Goal: Transaction & Acquisition: Book appointment/travel/reservation

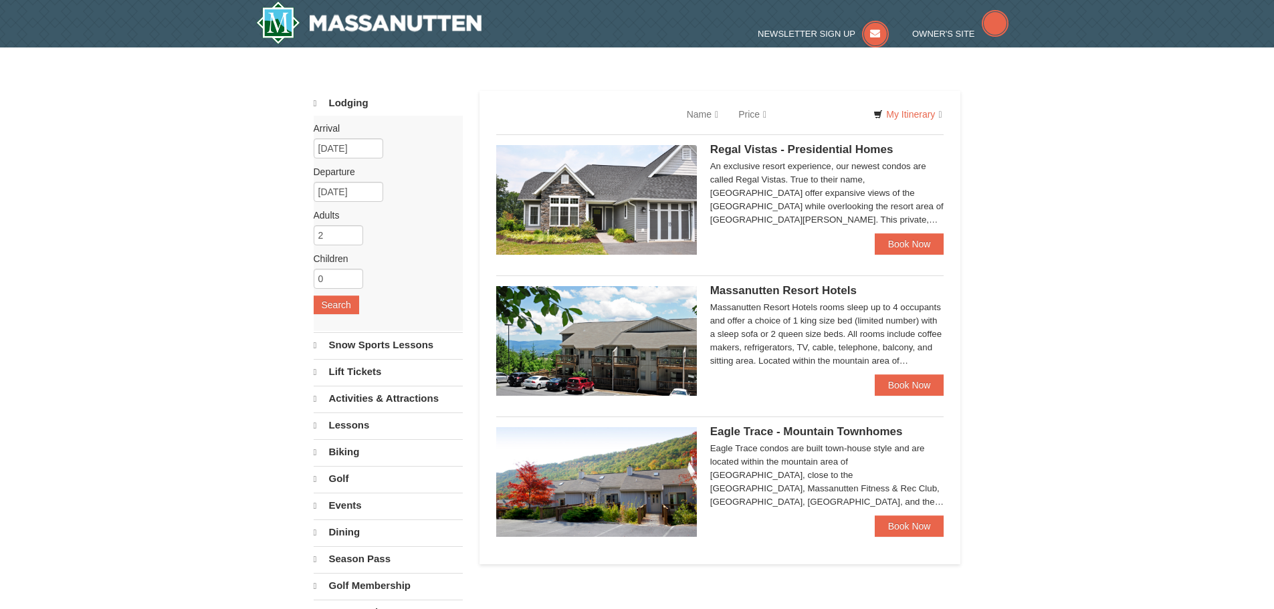
select select "10"
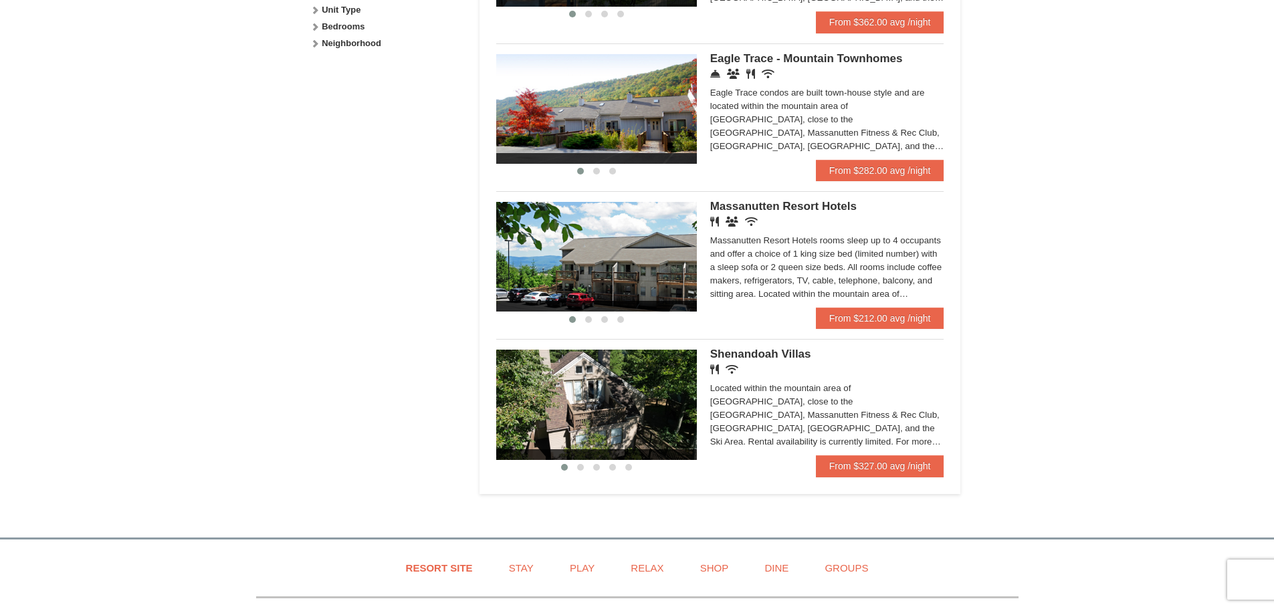
scroll to position [669, 0]
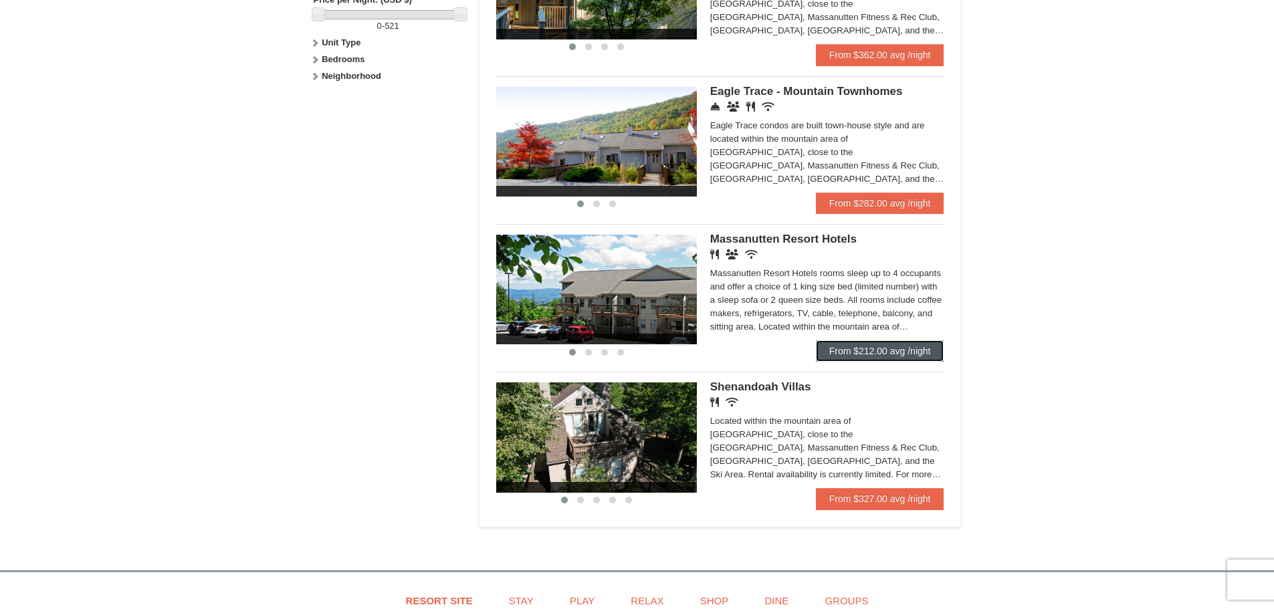
click at [831, 343] on link "From $212.00 avg /night" at bounding box center [880, 350] width 128 height 21
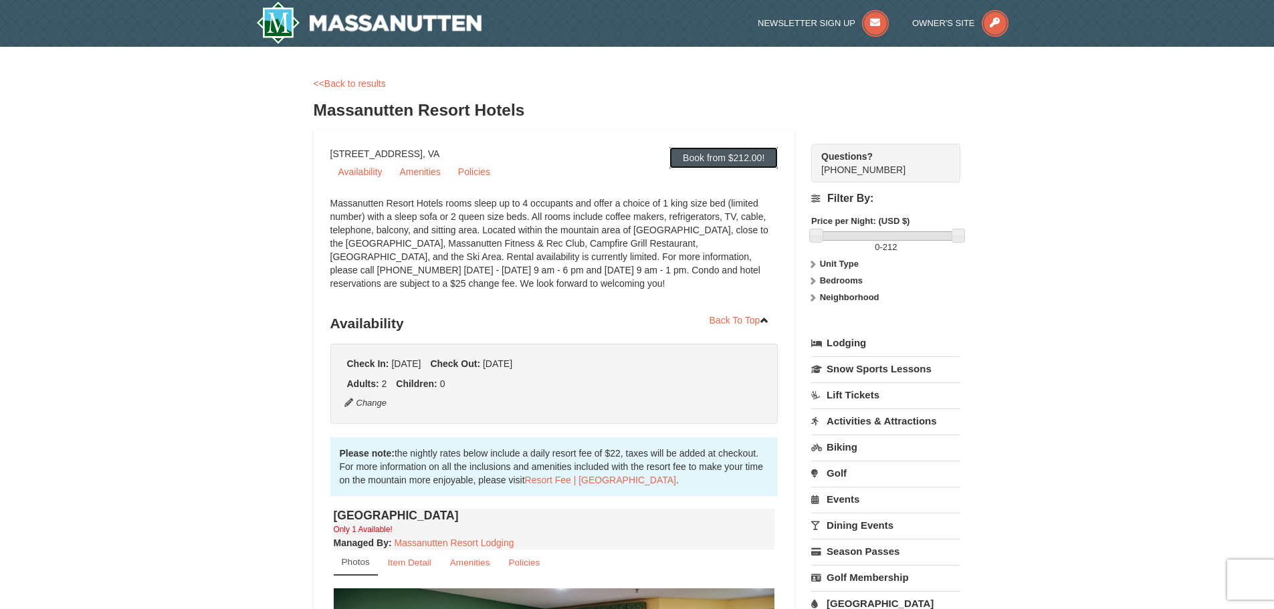
click at [707, 150] on link "Book from $212.00!" at bounding box center [723, 157] width 108 height 21
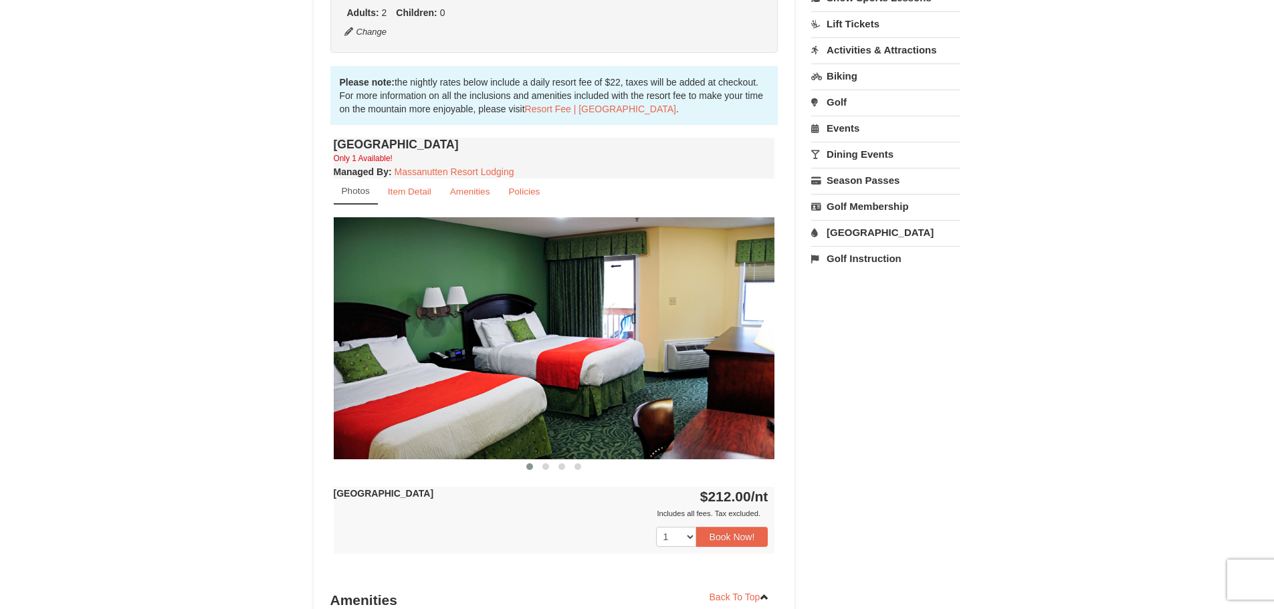
scroll to position [444, 0]
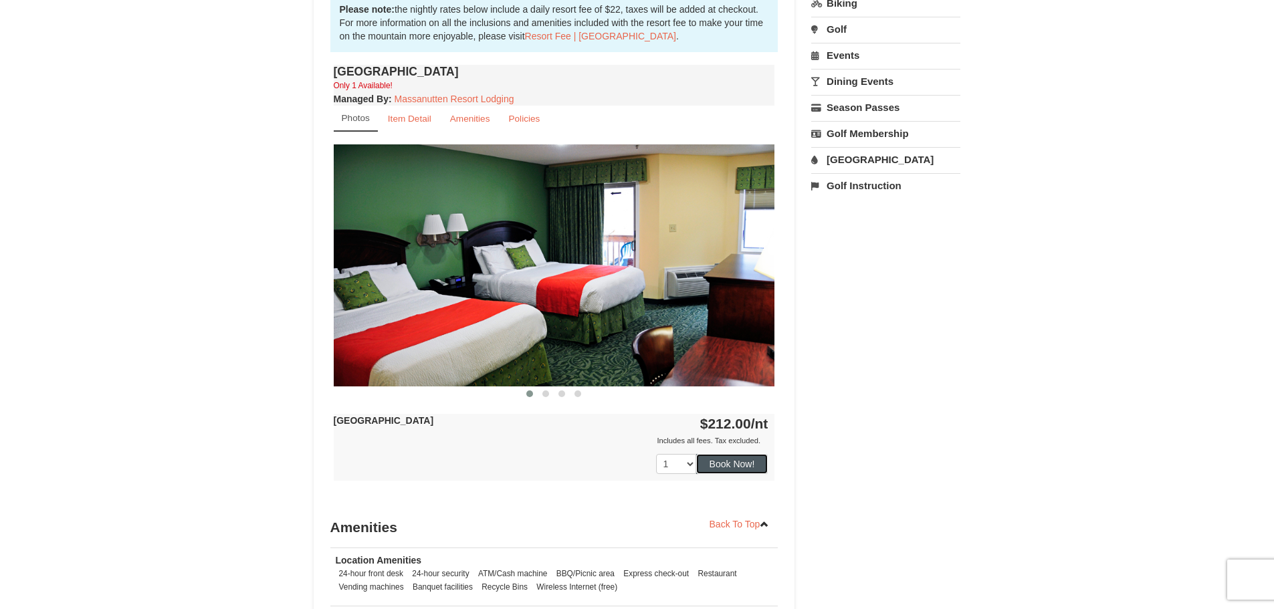
click at [728, 471] on button "Book Now!" at bounding box center [732, 464] width 72 height 20
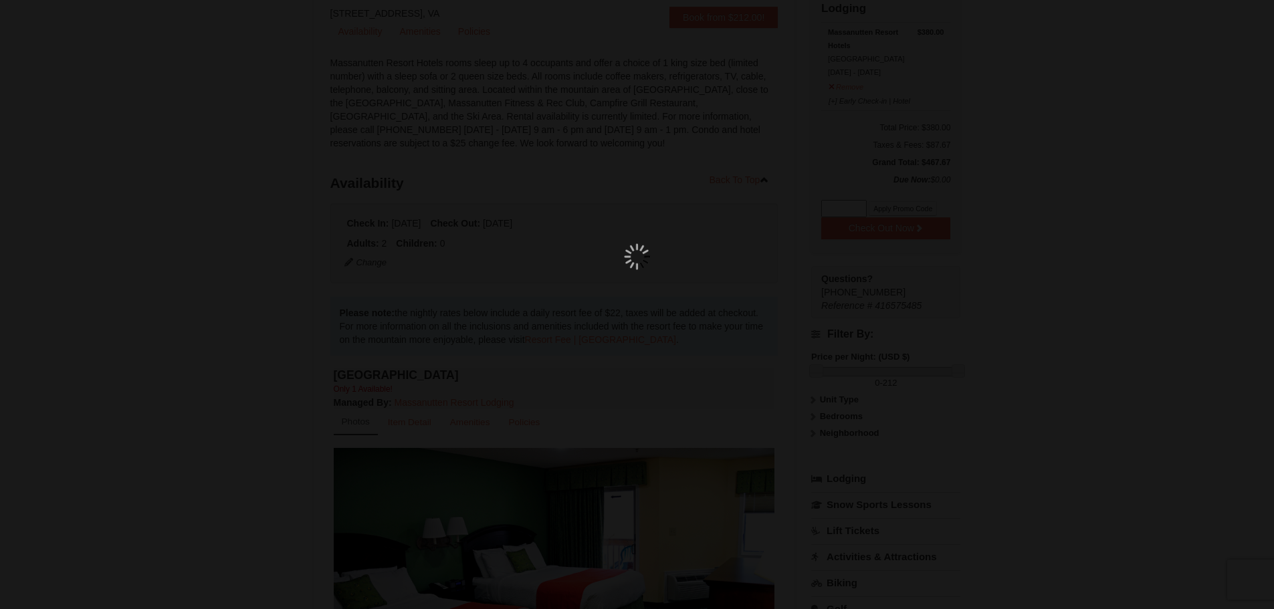
scroll to position [130, 0]
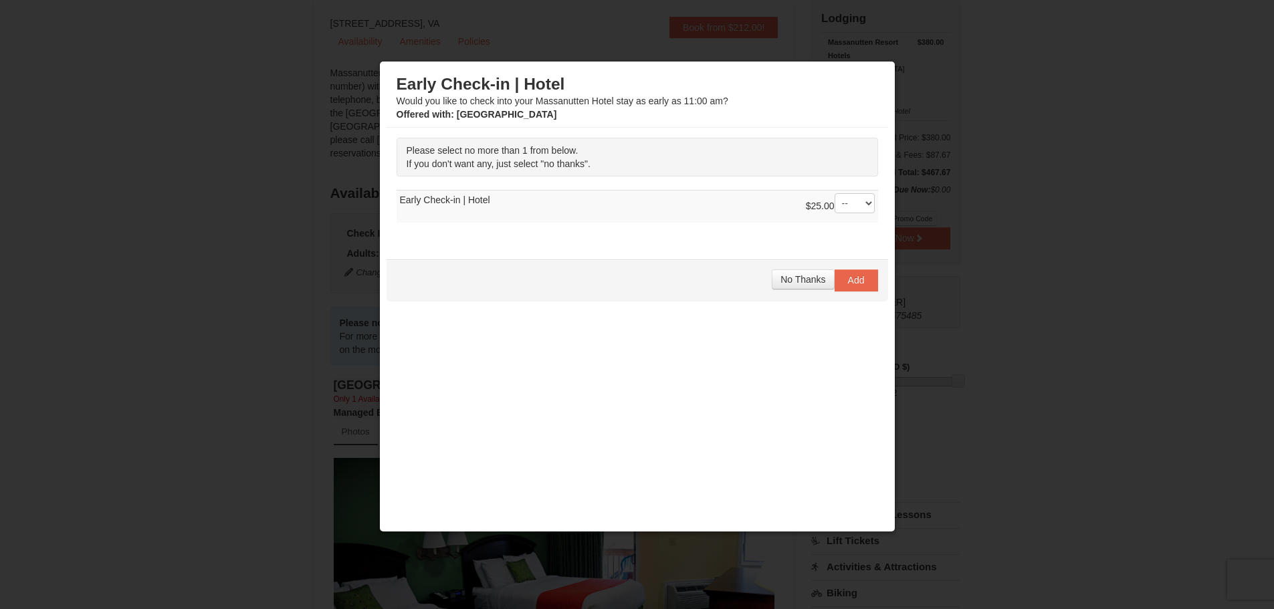
click at [593, 203] on td "$25.00 -- 01 Early Check-in | Hotel" at bounding box center [637, 207] width 481 height 33
click at [844, 206] on select "-- 01" at bounding box center [855, 203] width 40 height 20
click at [802, 284] on span "No Thanks" at bounding box center [802, 279] width 45 height 11
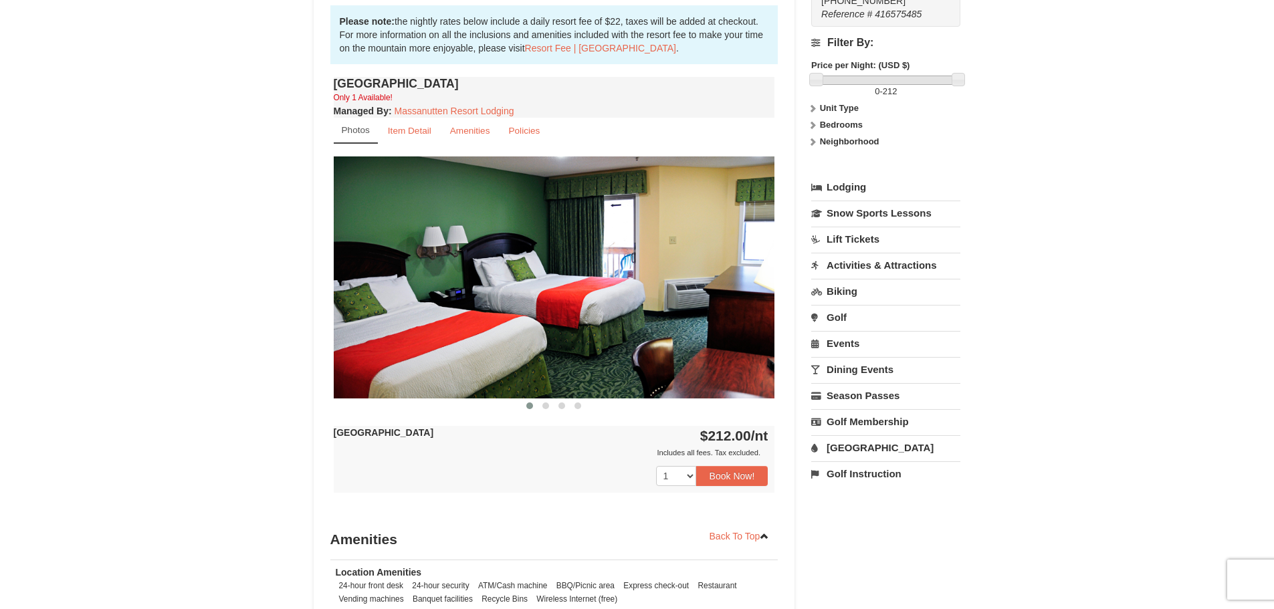
scroll to position [401, 0]
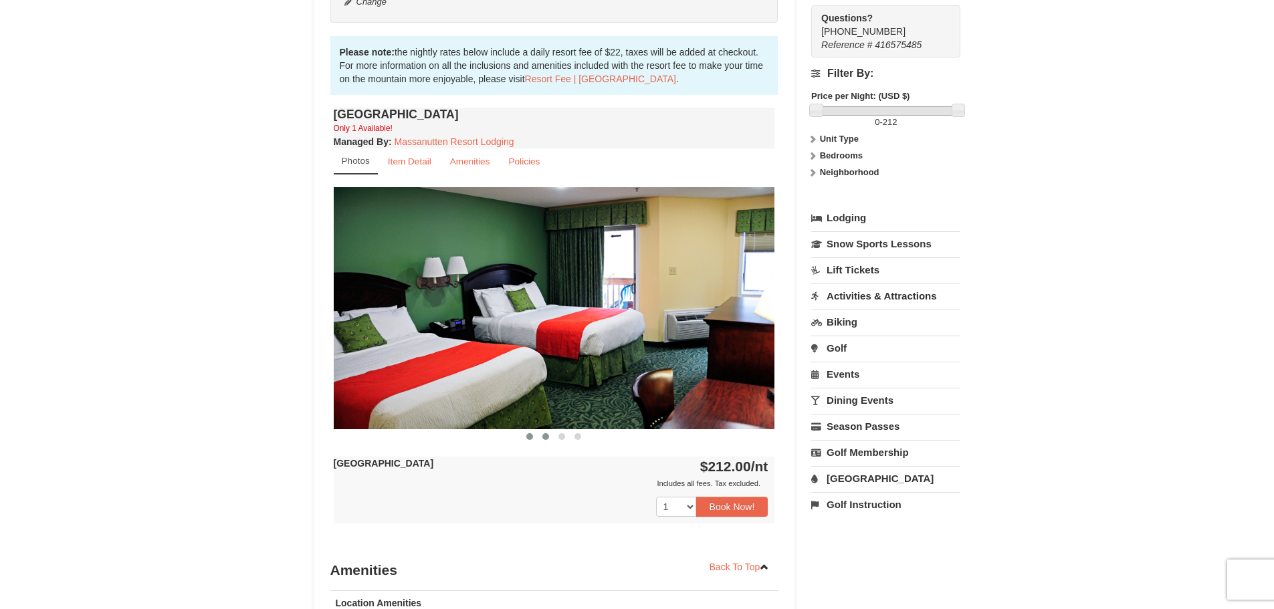
click at [546, 433] on span at bounding box center [545, 436] width 7 height 7
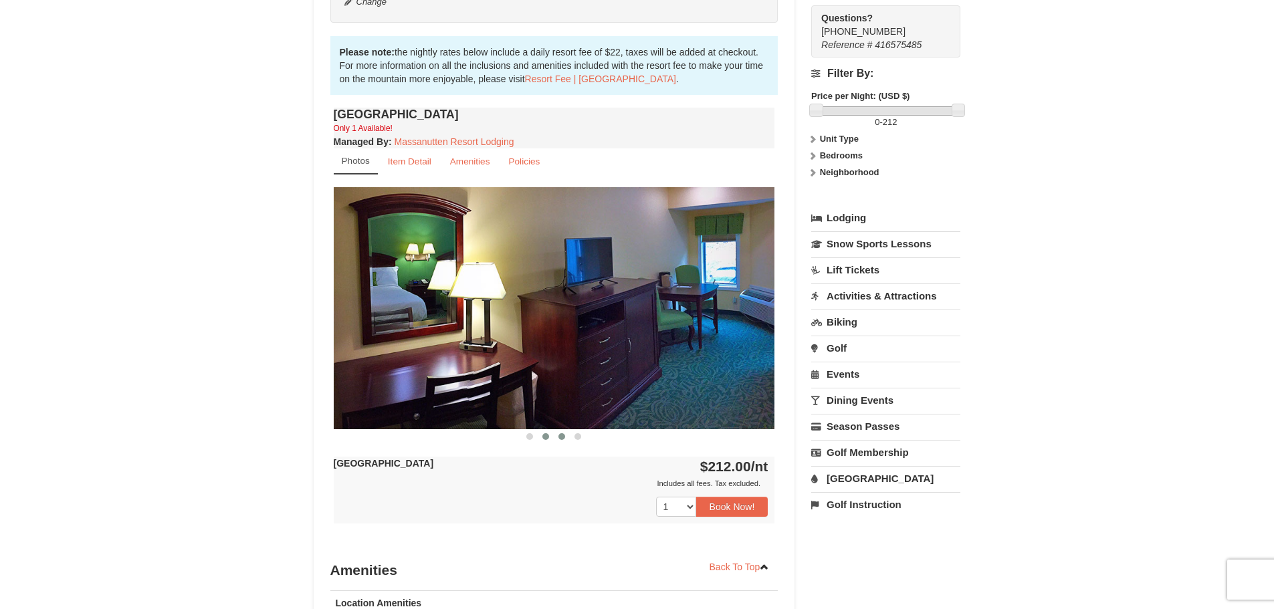
click at [556, 437] on button at bounding box center [562, 436] width 16 height 13
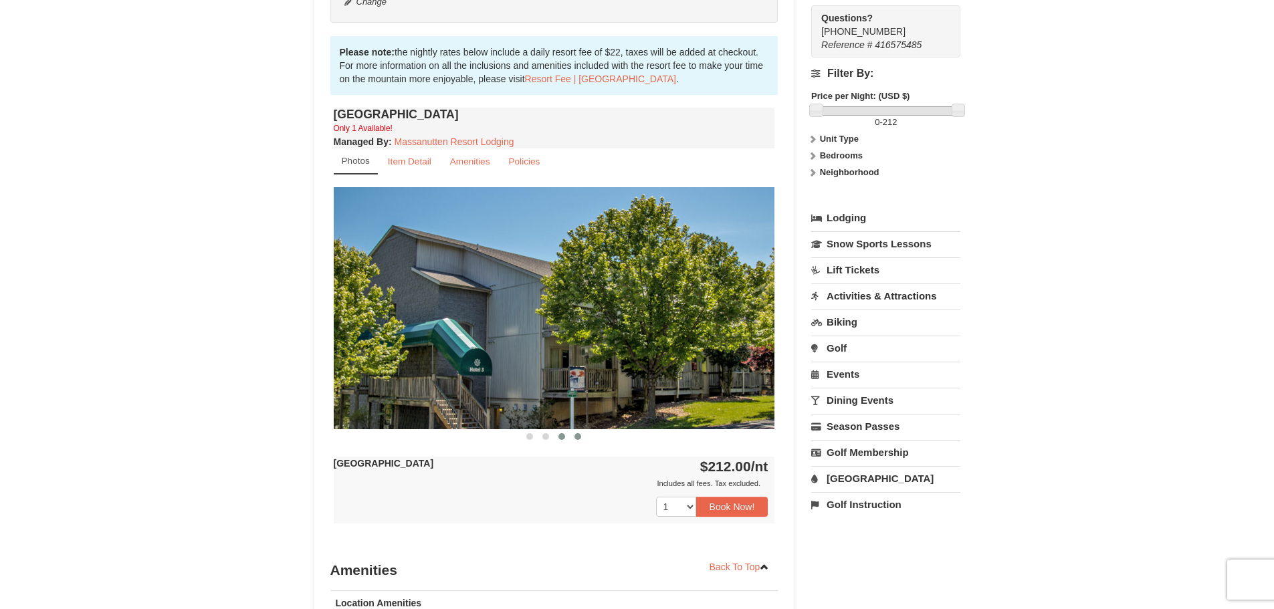
click at [575, 439] on span at bounding box center [577, 436] width 7 height 7
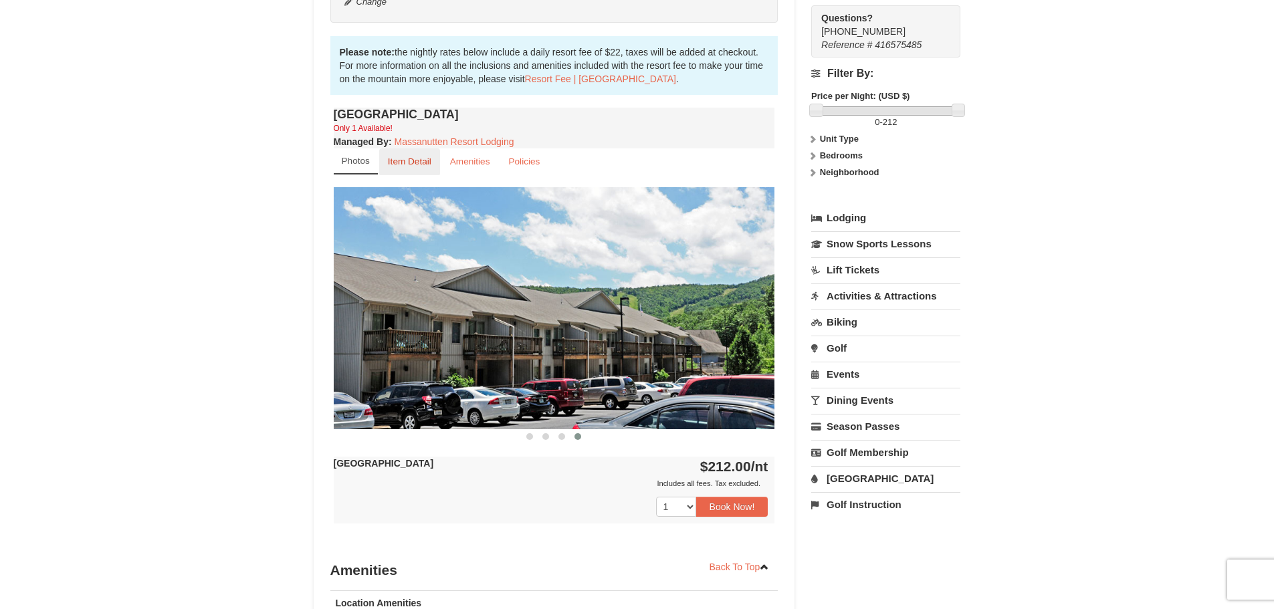
click at [401, 166] on small "Item Detail" at bounding box center [409, 161] width 43 height 10
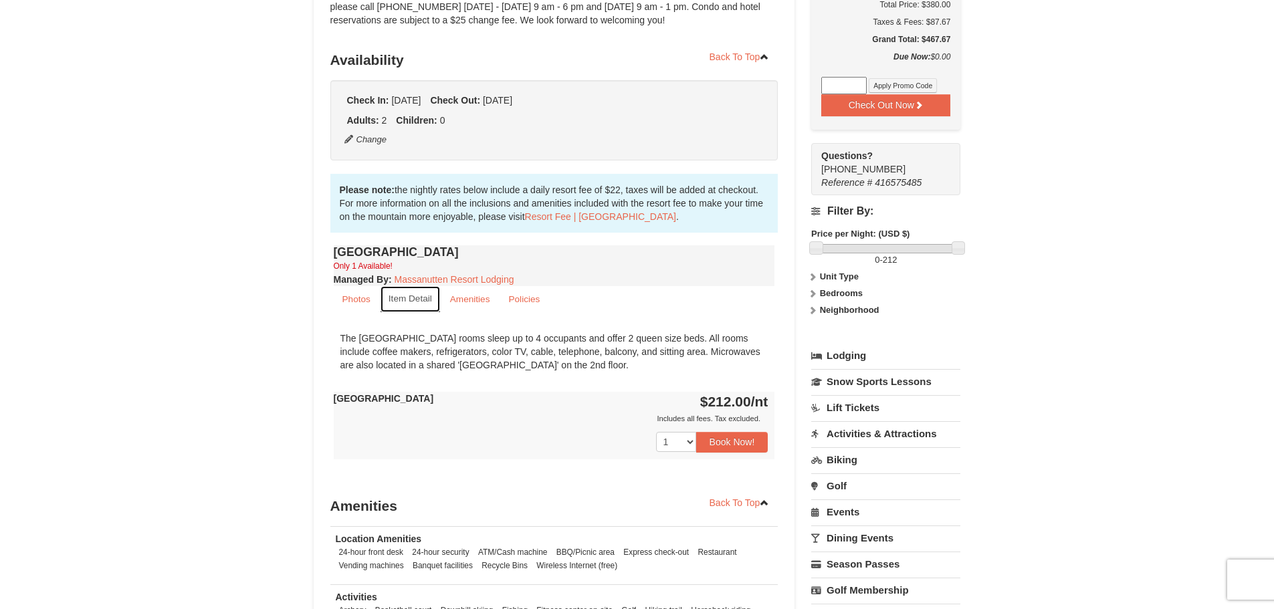
scroll to position [0, 0]
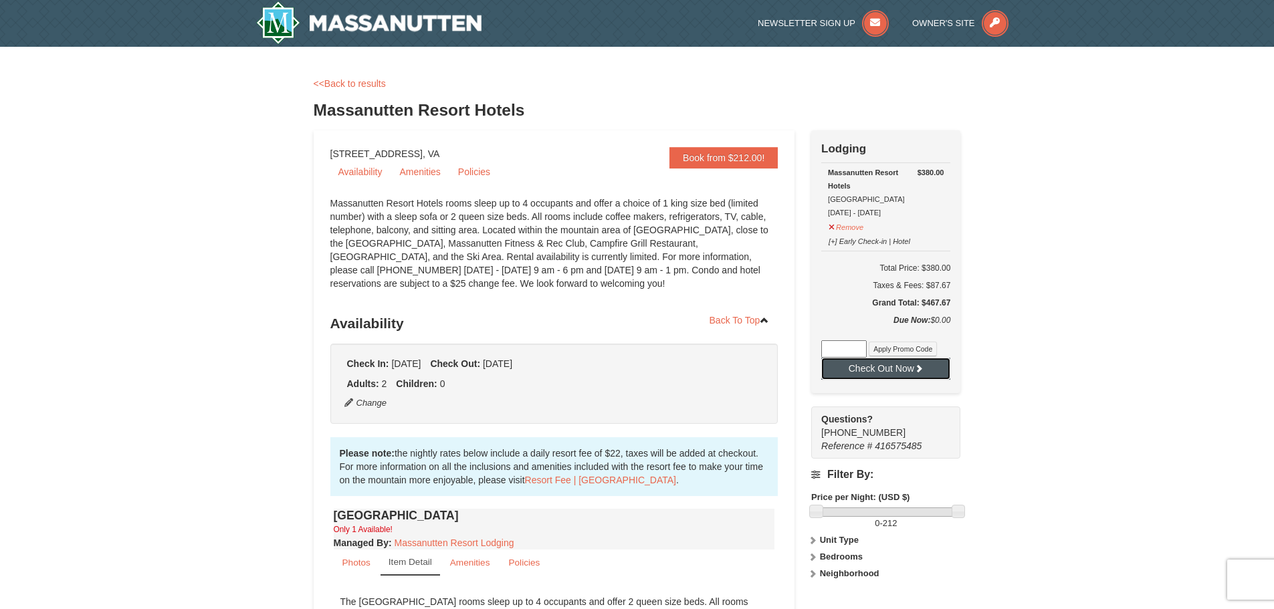
click at [910, 376] on button "Check Out Now" at bounding box center [885, 368] width 129 height 21
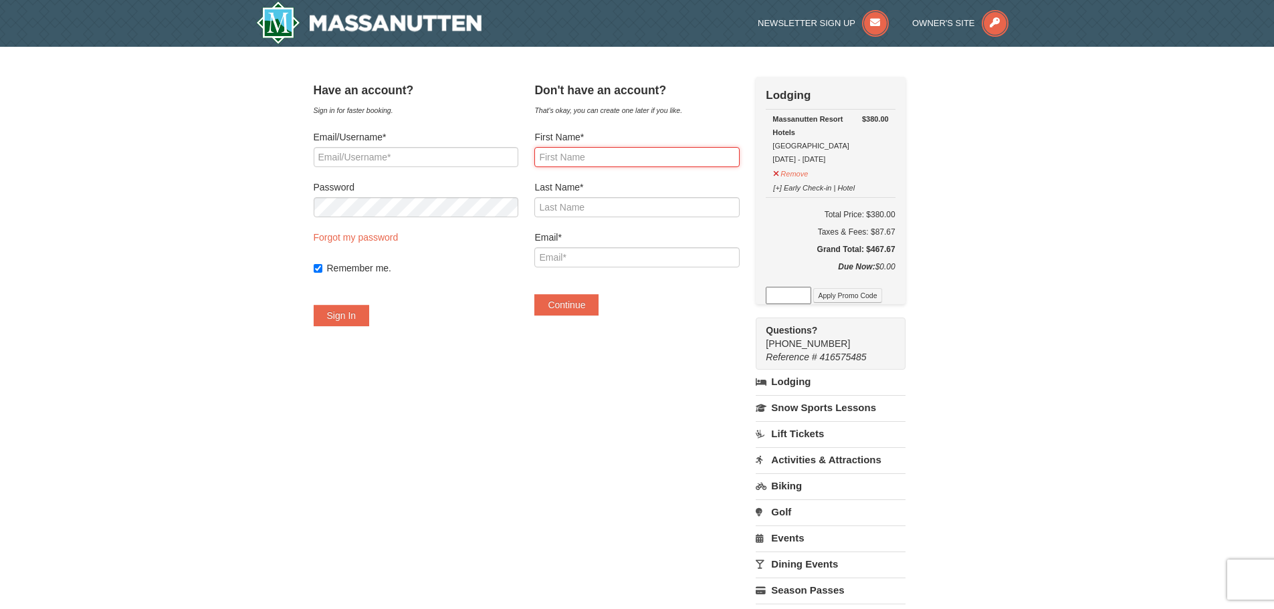
click at [607, 152] on input "First Name*" at bounding box center [636, 157] width 205 height 20
type input "[PERSON_NAME]"
type input "[EMAIL_ADDRESS][DOMAIN_NAME]"
click at [576, 306] on button "Continue" at bounding box center [566, 304] width 64 height 21
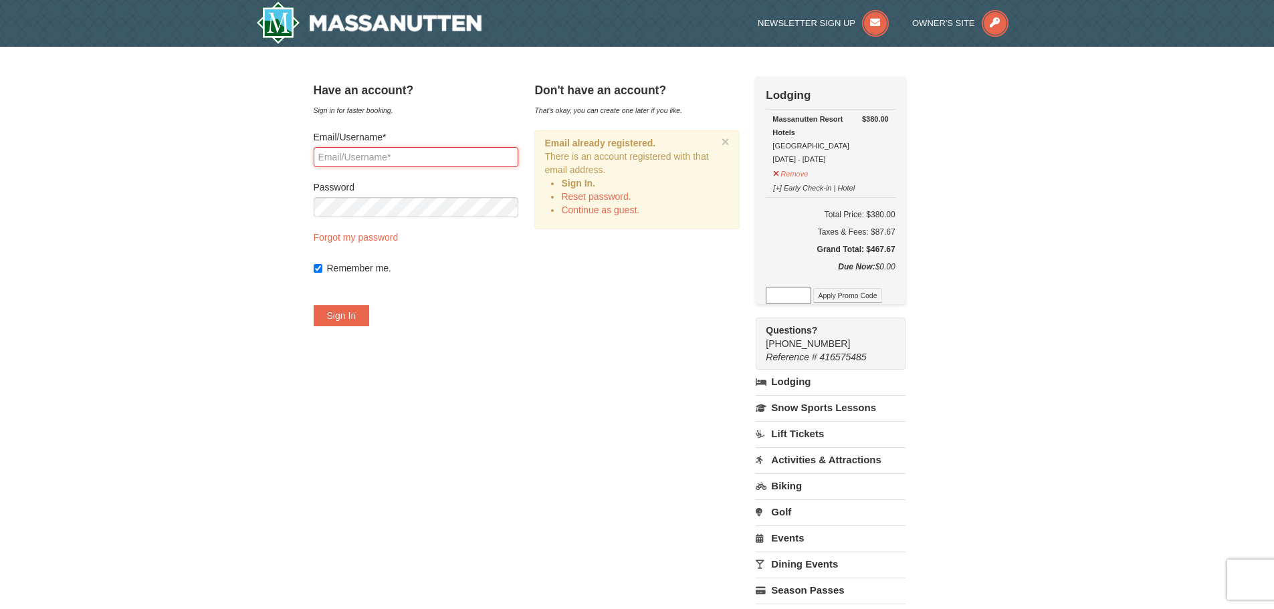
click at [441, 157] on input "Email/Username*" at bounding box center [416, 157] width 205 height 20
type input "[EMAIL_ADDRESS][DOMAIN_NAME]"
click at [314, 305] on button "Sign In" at bounding box center [342, 315] width 56 height 21
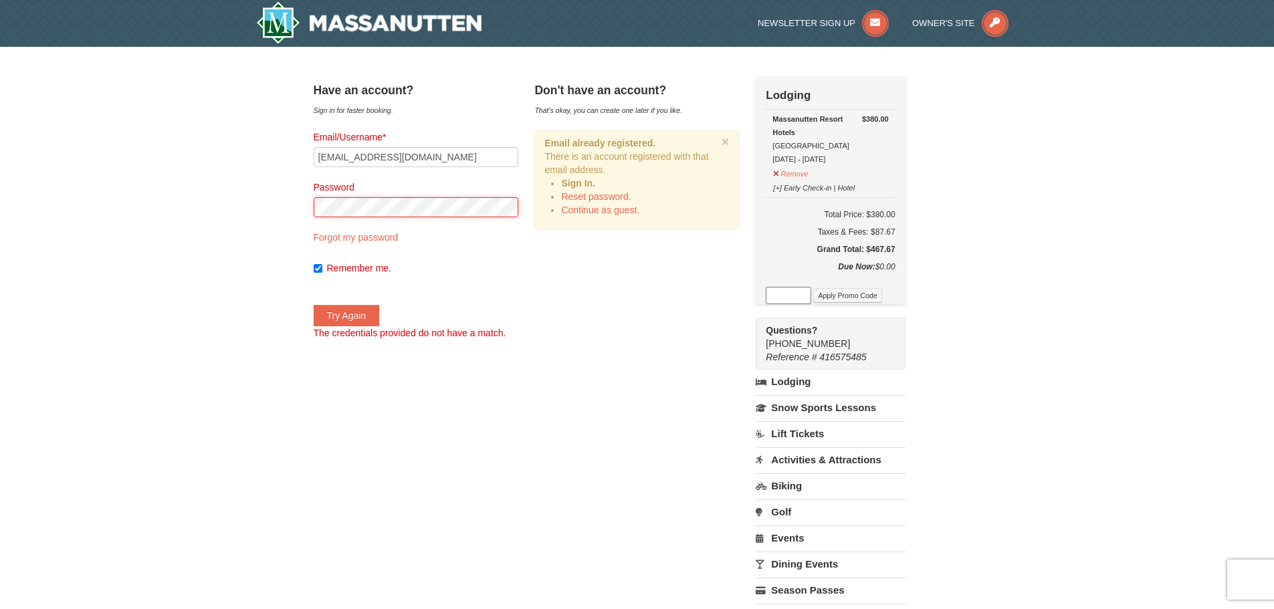
click at [314, 305] on button "Try Again" at bounding box center [347, 315] width 66 height 21
click at [289, 201] on div "× Have an account? Sign in for faster booking. Email/Username* [EMAIL_ADDRESS][…" at bounding box center [637, 385] width 1274 height 677
click at [314, 305] on button "Try Again" at bounding box center [347, 315] width 66 height 21
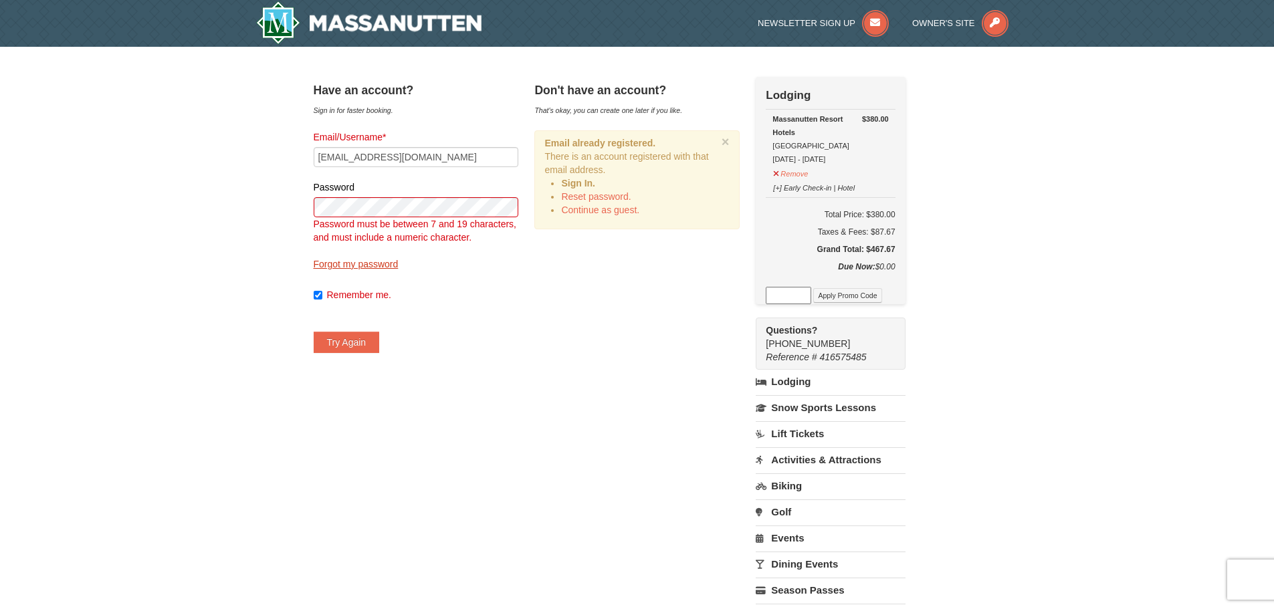
click at [352, 263] on link "Forgot my password" at bounding box center [356, 264] width 85 height 11
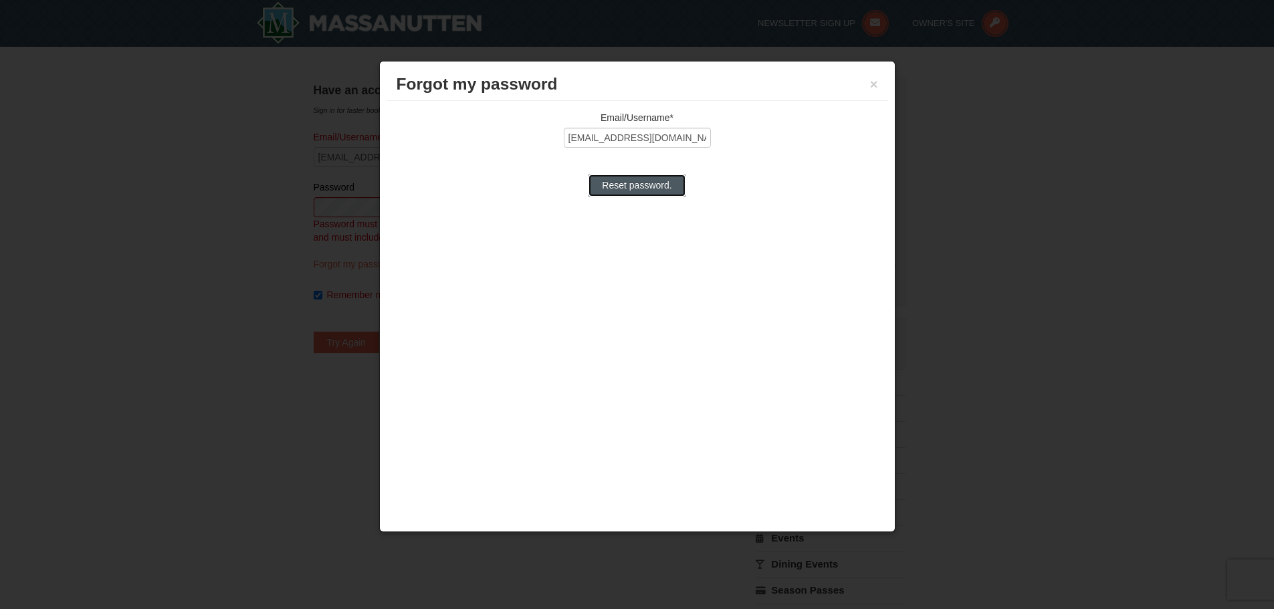
click at [619, 189] on input "Reset password." at bounding box center [636, 185] width 96 height 21
type input "Processing..."
type input "[EMAIL_ADDRESS][DOMAIN_NAME]"
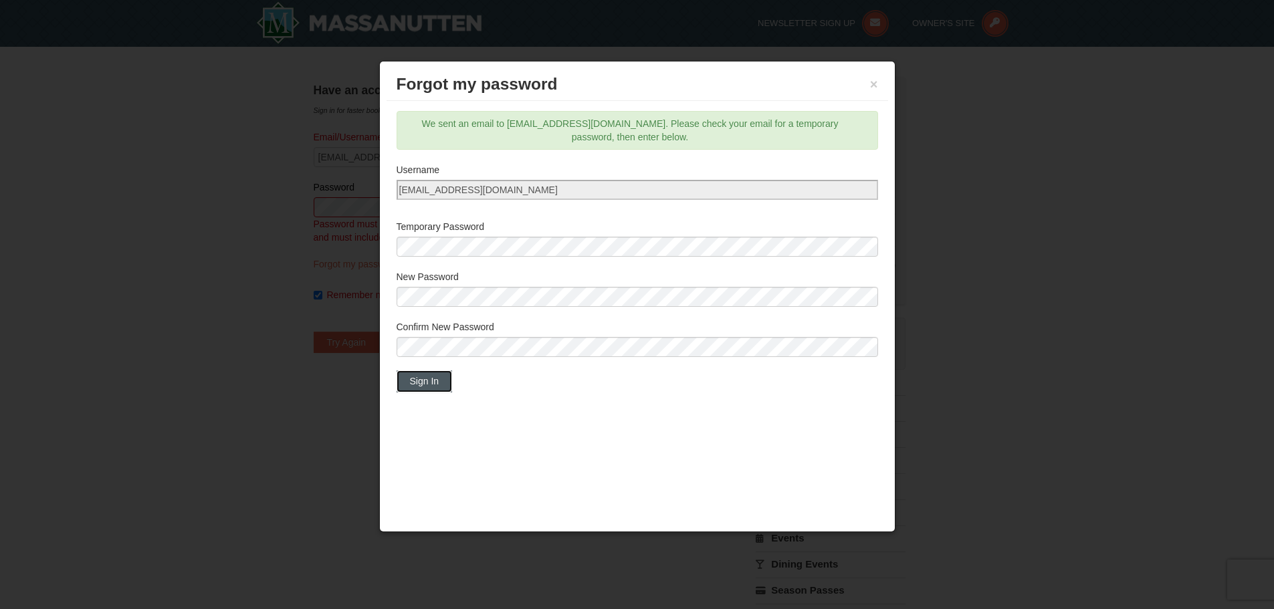
click at [444, 374] on button "Sign In" at bounding box center [425, 380] width 56 height 21
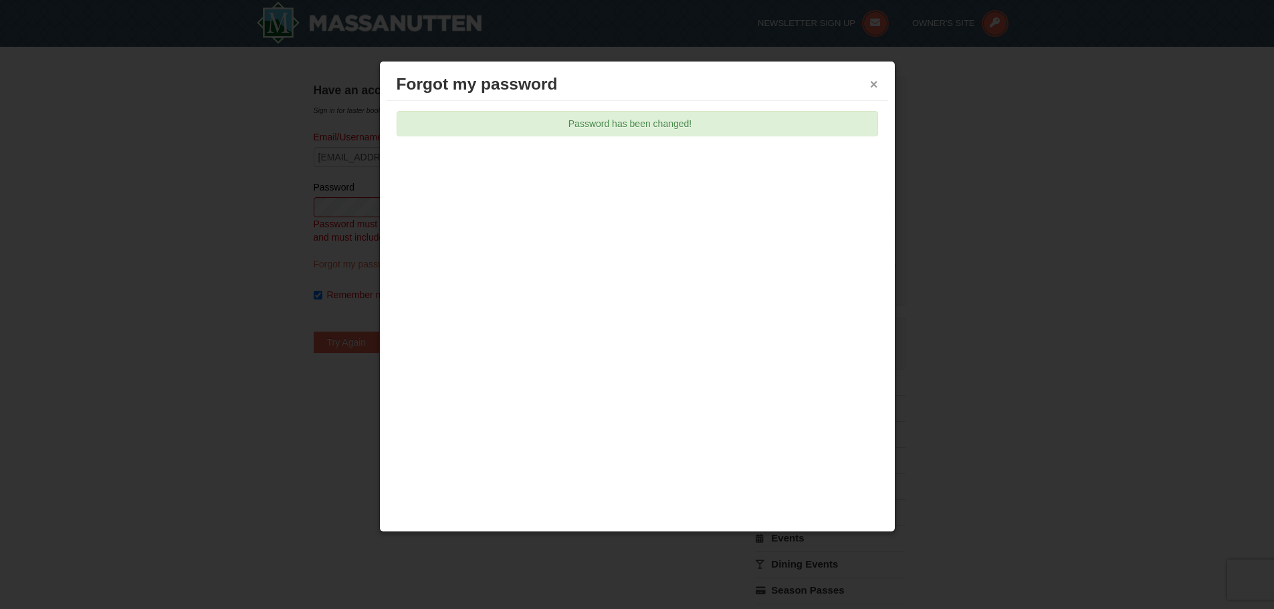
click at [875, 88] on button "×" at bounding box center [874, 84] width 8 height 13
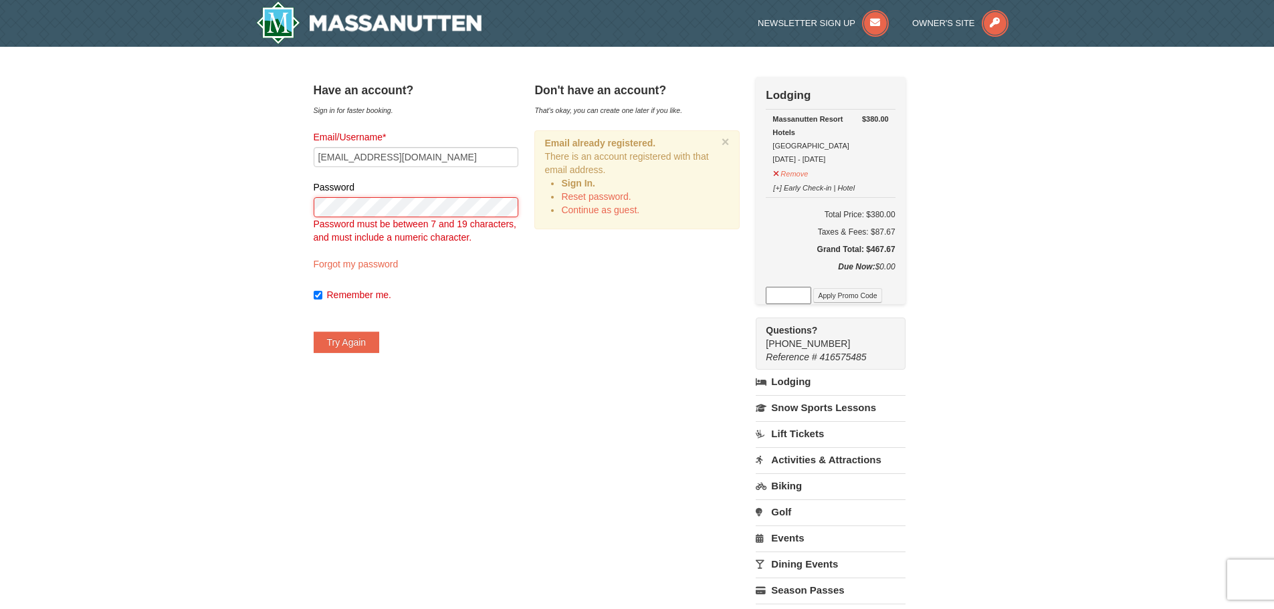
click at [63, 206] on div "× Have an account? Sign in for faster booking. Email/Username* [EMAIL_ADDRESS][…" at bounding box center [637, 385] width 1274 height 677
click at [314, 332] on button "Try Again" at bounding box center [347, 342] width 66 height 21
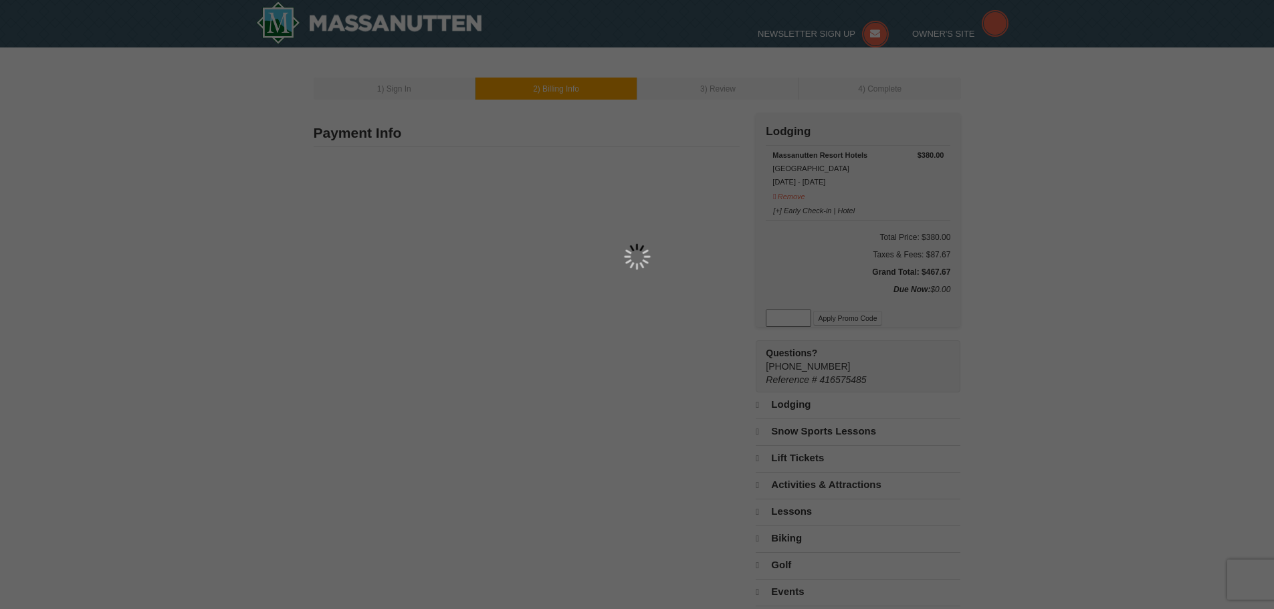
type input "Erica Bennett"
type input "25570 Palenza Terrace"
type input "Chantilly"
type input "20152"
type input "703"
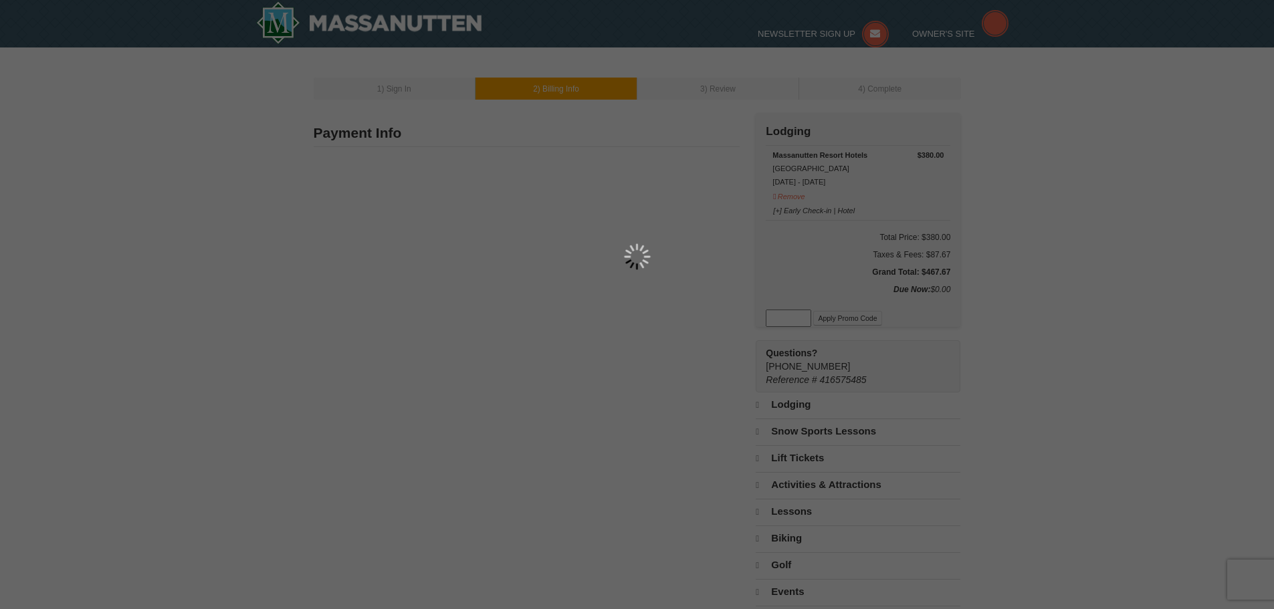
type input "470"
type input "5887"
type input "Emay598@gmail.com"
select select "VA"
